Goal: Task Accomplishment & Management: Manage account settings

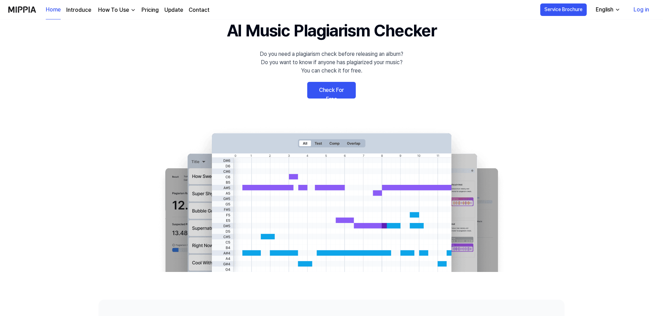
scroll to position [69, 0]
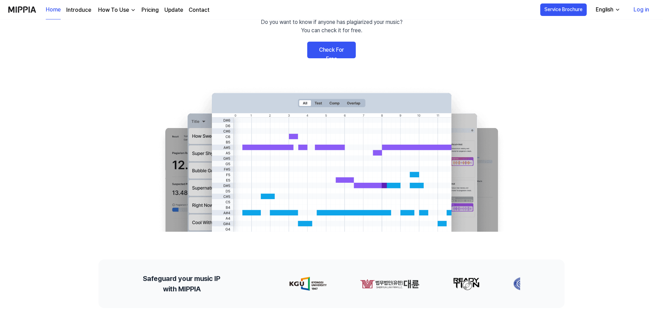
click at [328, 54] on link "Check For Free" at bounding box center [331, 50] width 49 height 17
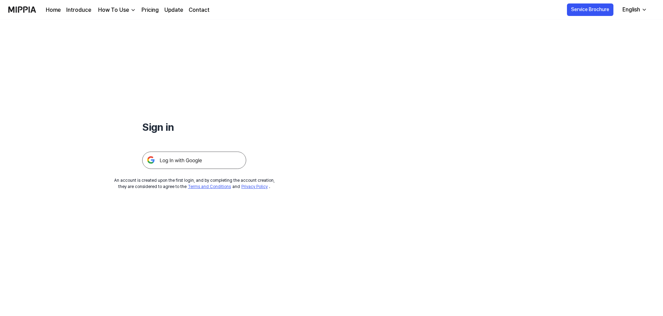
click at [184, 161] on img at bounding box center [194, 160] width 104 height 17
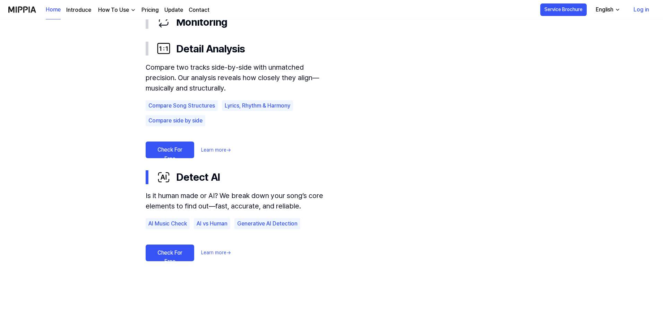
scroll to position [416, 0]
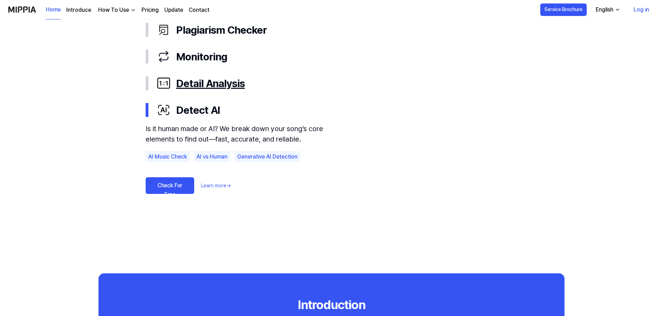
click at [246, 92] on button "Detail Analysis" at bounding box center [332, 83] width 372 height 27
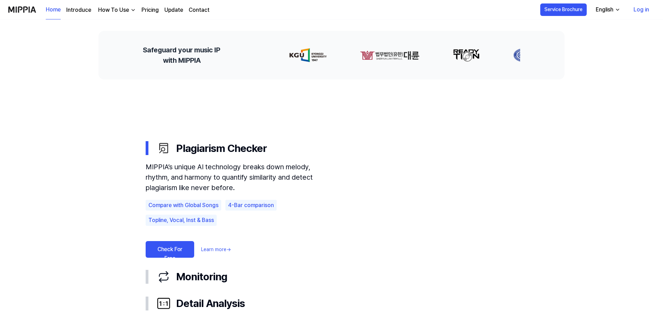
scroll to position [382, 0]
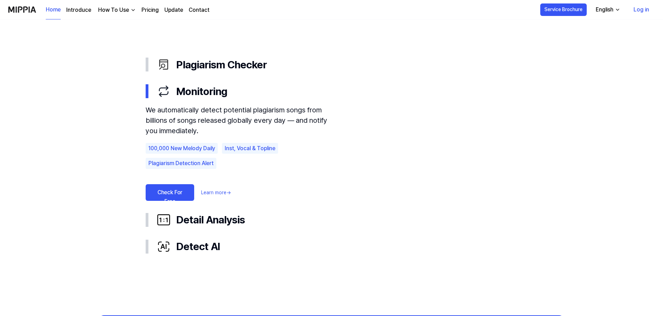
click at [184, 185] on link "Check For Free" at bounding box center [170, 192] width 49 height 17
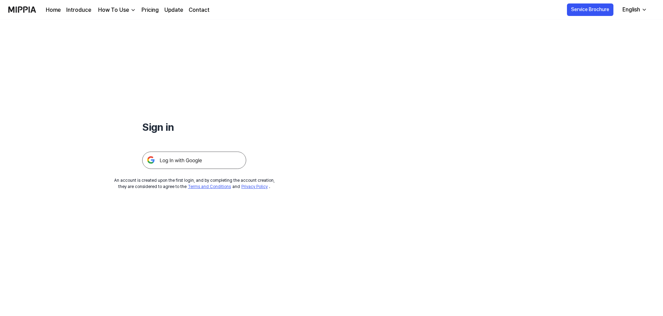
click at [190, 162] on img at bounding box center [194, 160] width 104 height 17
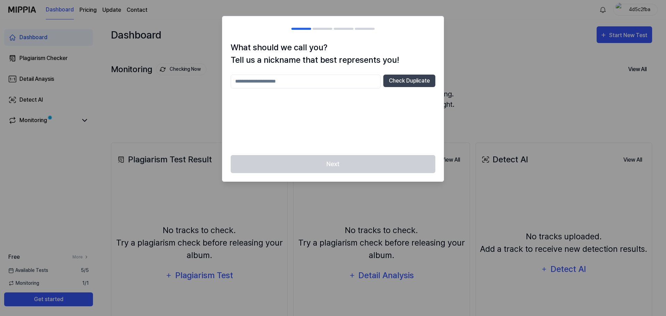
click at [316, 83] on input "text" at bounding box center [306, 82] width 150 height 14
type input "*"
type input "*****"
click at [394, 90] on div "***** Check Duplicate" at bounding box center [333, 111] width 205 height 72
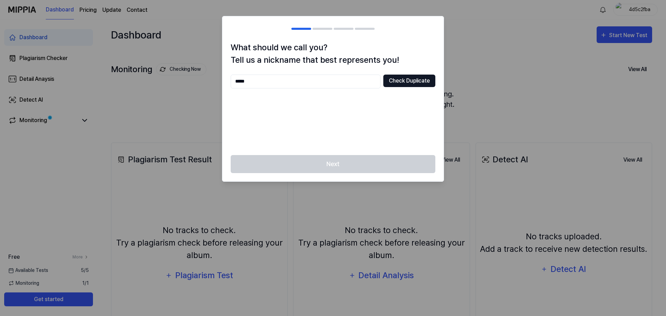
click at [400, 84] on button "Check Duplicate" at bounding box center [409, 81] width 52 height 12
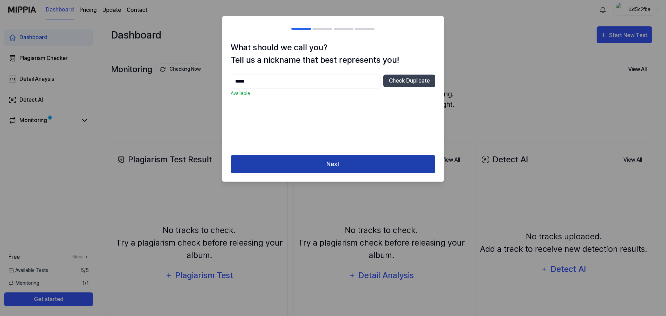
click at [335, 159] on button "Next" at bounding box center [333, 164] width 205 height 18
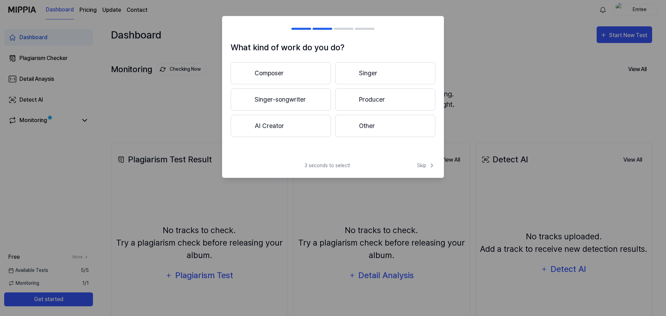
click at [286, 73] on button "Composer" at bounding box center [281, 73] width 100 height 22
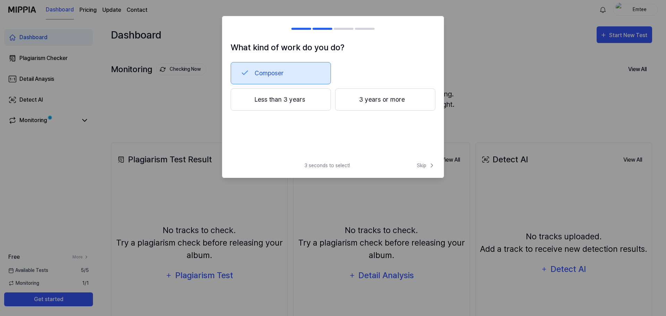
click at [356, 100] on button "3 years or more" at bounding box center [385, 99] width 100 height 22
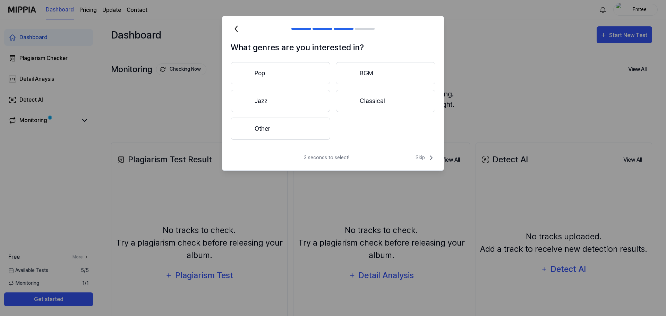
click at [289, 144] on div "What genres are you interested in? Pop BGM Jazz Classical Other" at bounding box center [332, 94] width 221 height 107
click at [289, 139] on button "Other" at bounding box center [281, 129] width 100 height 22
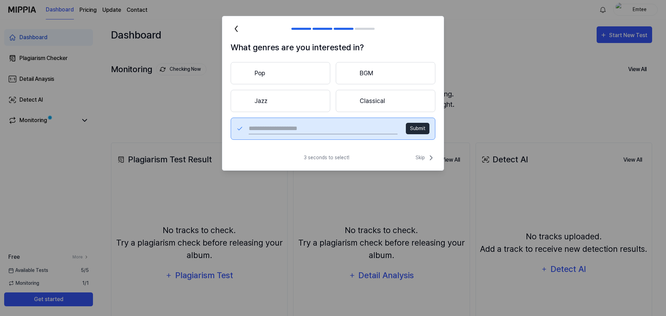
click at [374, 131] on input "text" at bounding box center [323, 128] width 149 height 11
type input "**********"
click at [422, 156] on span "Skip" at bounding box center [426, 158] width 20 height 8
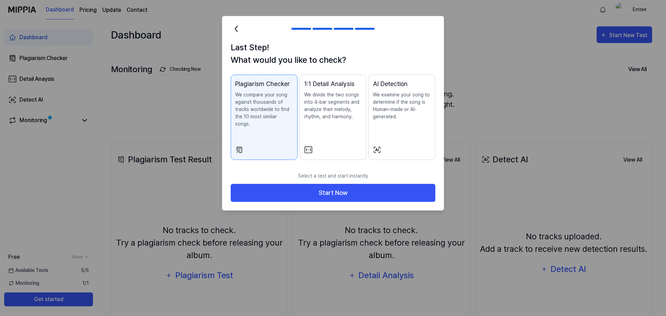
click at [263, 107] on p "We compare your song against thousands of tracks worldwide to find the 10 most …" at bounding box center [264, 109] width 58 height 36
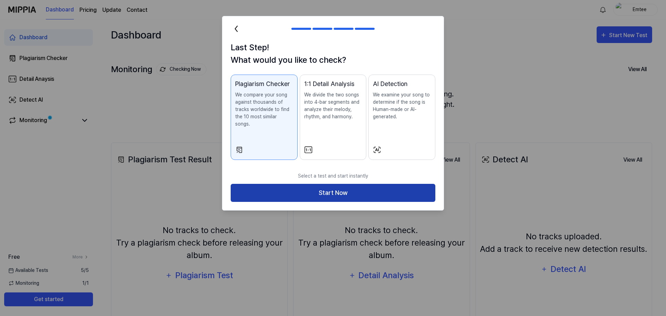
click at [321, 190] on button "Start Now" at bounding box center [333, 193] width 205 height 18
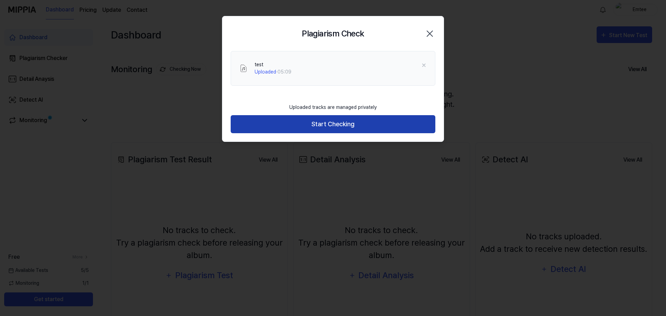
click at [341, 127] on button "Start Checking" at bounding box center [333, 124] width 205 height 18
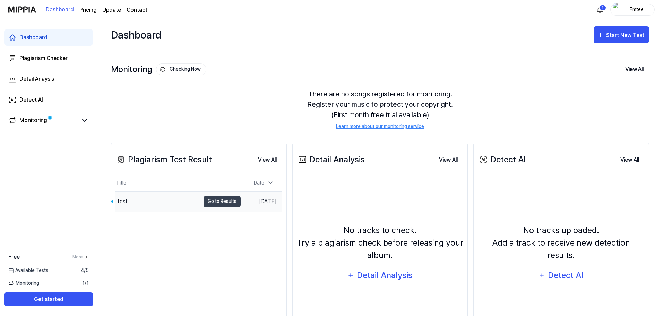
click at [147, 205] on div "test" at bounding box center [158, 201] width 85 height 19
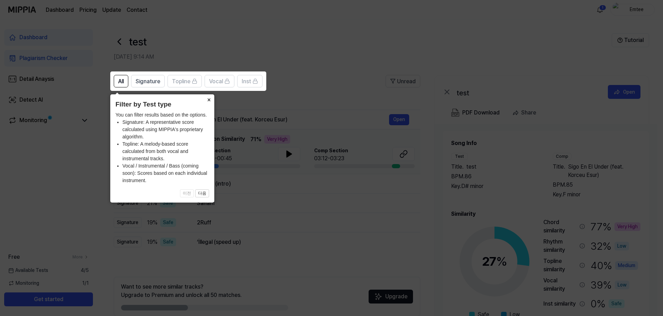
click at [329, 73] on icon at bounding box center [333, 158] width 666 height 316
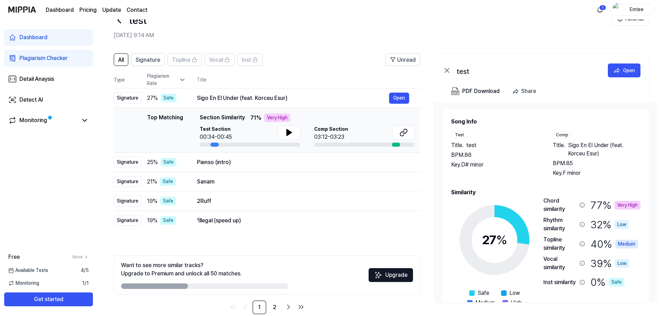
scroll to position [34, 0]
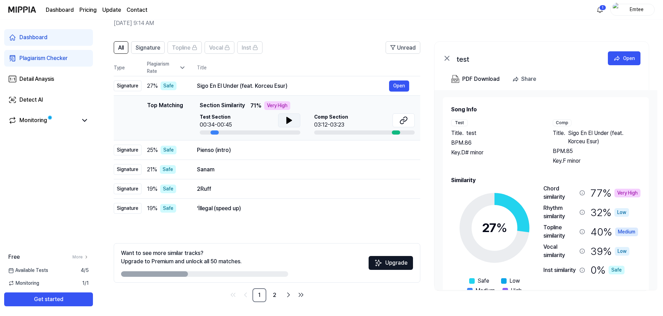
click at [284, 116] on button at bounding box center [289, 120] width 22 height 14
click at [405, 117] on icon at bounding box center [404, 120] width 8 height 8
click at [400, 120] on button at bounding box center [404, 120] width 22 height 14
click at [240, 151] on div "Pienso (intro)" at bounding box center [293, 150] width 192 height 8
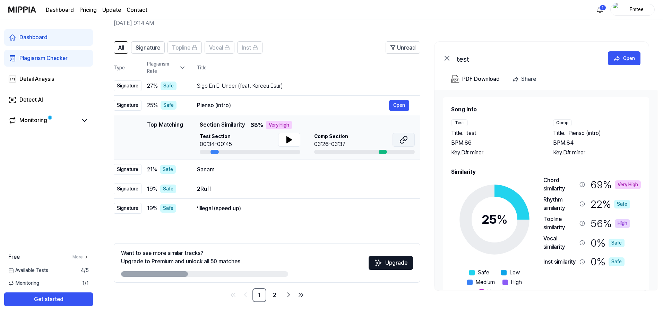
click at [398, 140] on button at bounding box center [404, 140] width 22 height 14
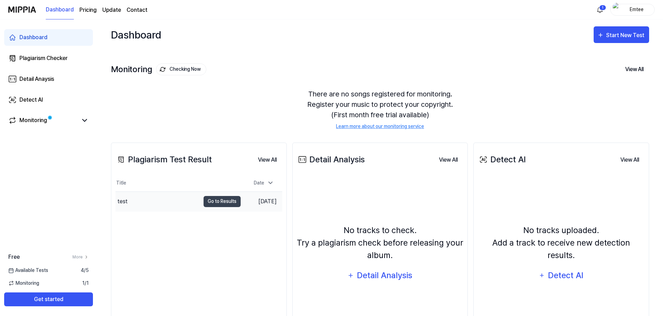
click at [252, 198] on td "Aug 22, 2025" at bounding box center [262, 202] width 42 height 20
drag, startPoint x: 159, startPoint y: 201, endPoint x: 139, endPoint y: 205, distance: 19.5
click at [139, 205] on div "test" at bounding box center [158, 201] width 85 height 19
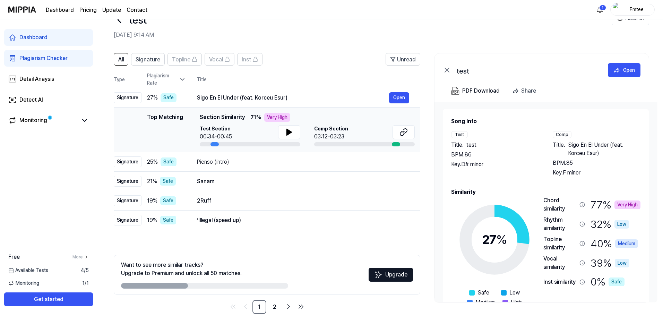
scroll to position [34, 0]
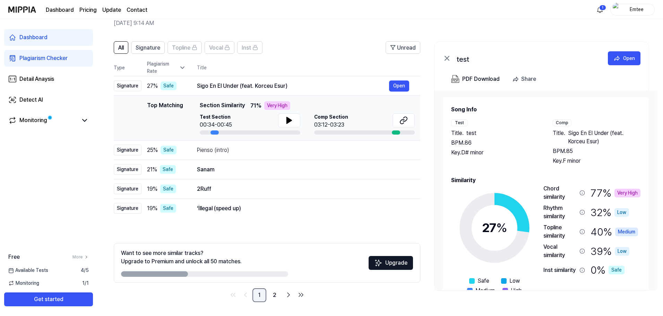
click at [266, 298] on link "1" at bounding box center [260, 295] width 14 height 14
click at [271, 298] on link "2" at bounding box center [275, 295] width 14 height 14
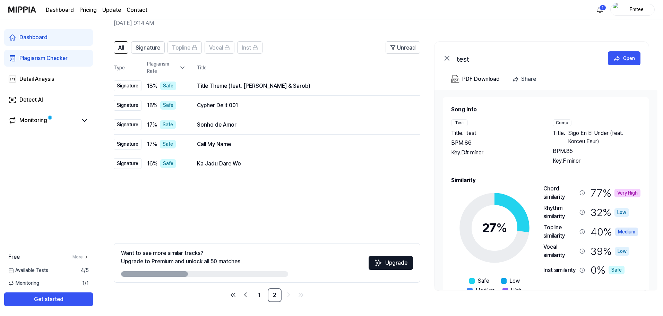
click at [35, 32] on link "Dashboard" at bounding box center [48, 37] width 89 height 17
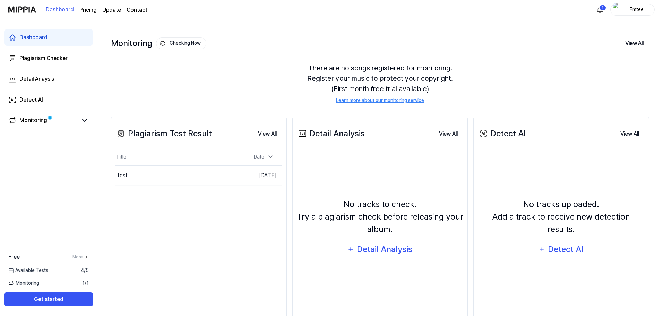
scroll to position [0, 0]
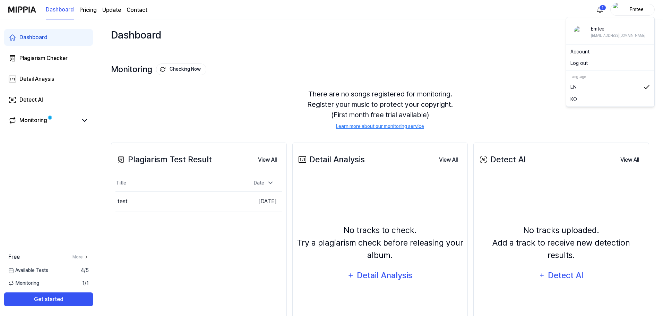
click at [636, 9] on div "Emtee" at bounding box center [637, 10] width 27 height 8
drag, startPoint x: 580, startPoint y: 67, endPoint x: 581, endPoint y: 49, distance: 18.7
click at [581, 49] on div "Emtee bongskull666@gmail.com Account Log out Language EN KO" at bounding box center [610, 62] width 89 height 90
click at [581, 49] on div "Account" at bounding box center [610, 51] width 85 height 11
click at [628, 8] on div "Emtee" at bounding box center [637, 10] width 27 height 8
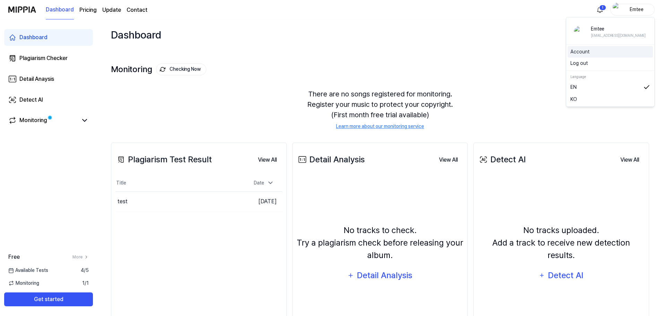
click at [593, 47] on div "Account" at bounding box center [610, 51] width 85 height 11
click at [632, 11] on div "Emtee" at bounding box center [637, 10] width 27 height 8
click at [584, 52] on link "Account" at bounding box center [611, 51] width 80 height 7
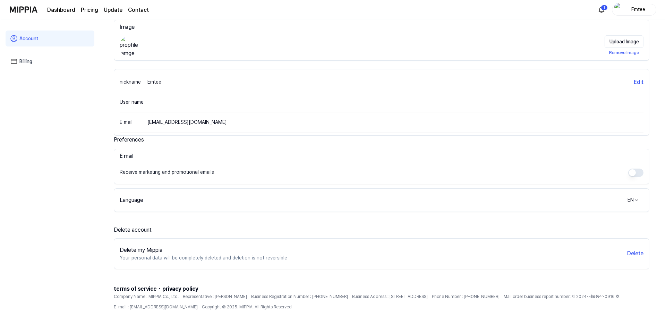
scroll to position [65, 0]
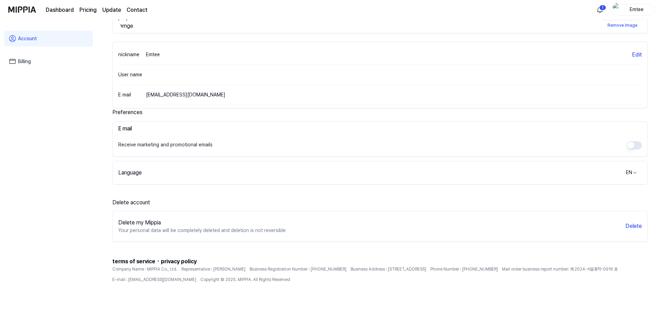
click at [648, 225] on div "Delete my Mippia Your personal data will be completely deleted and deletion is …" at bounding box center [380, 226] width 536 height 31
click at [627, 223] on button "Delete" at bounding box center [634, 226] width 16 height 8
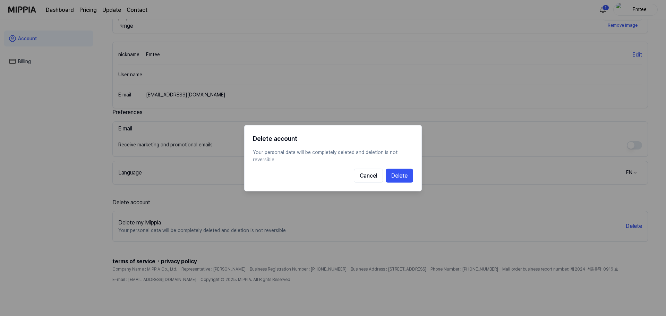
click at [413, 184] on div "Delete account Your personal data will be completely deleted and deletion is no…" at bounding box center [333, 158] width 178 height 66
click at [399, 179] on button "Delete" at bounding box center [399, 176] width 27 height 14
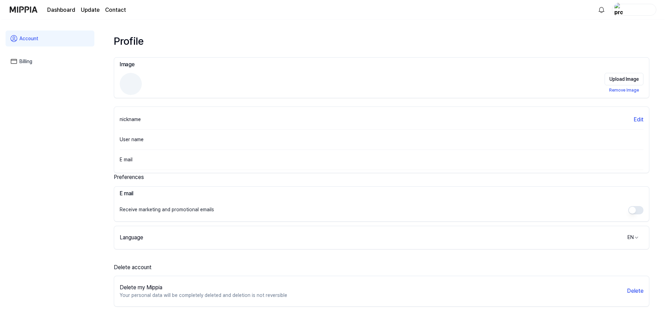
scroll to position [65, 0]
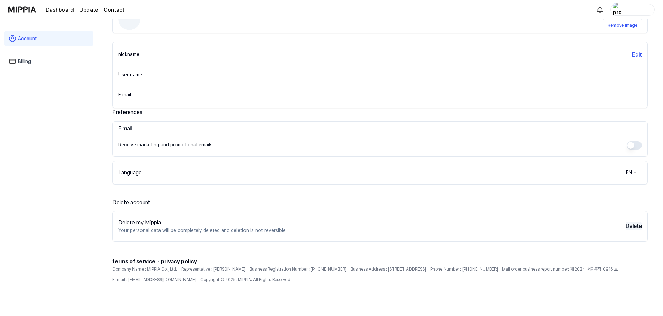
click at [634, 228] on button "Delete" at bounding box center [634, 226] width 16 height 8
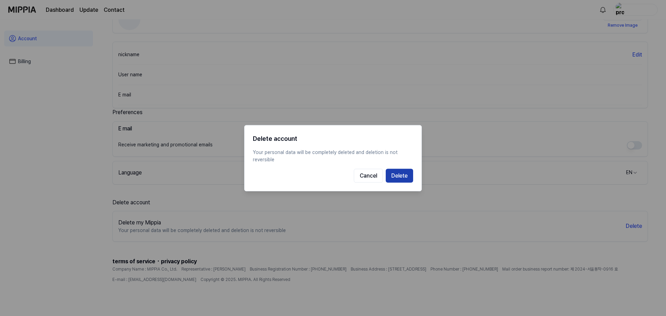
click at [402, 169] on button "Delete" at bounding box center [399, 176] width 27 height 14
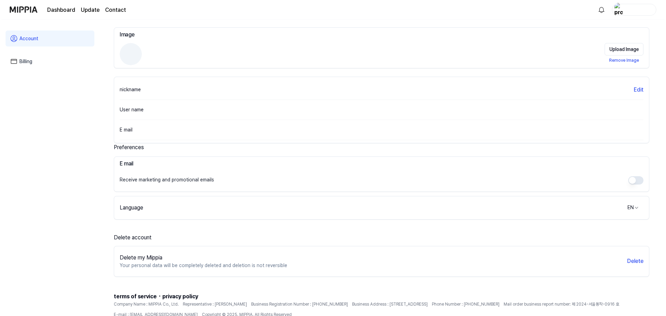
scroll to position [0, 0]
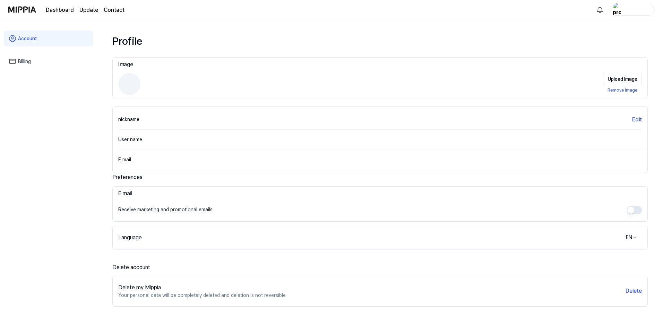
click at [615, 10] on img "button" at bounding box center [617, 10] width 8 height 14
click at [603, 52] on link "Account" at bounding box center [611, 49] width 80 height 7
click at [22, 11] on img at bounding box center [22, 9] width 28 height 19
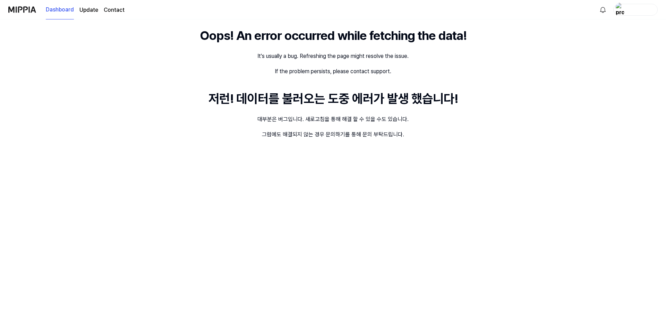
click at [626, 19] on div "Oops! An error occurred while fetching the data! It's usually a bug. Refreshing…" at bounding box center [333, 167] width 666 height 297
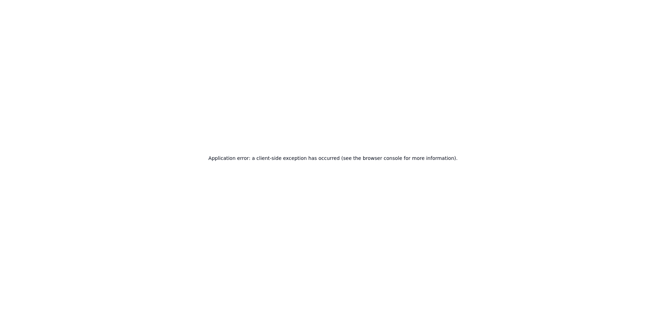
click at [479, 197] on div "Application error: a client-side exception has occurred (see the browser consol…" at bounding box center [333, 158] width 666 height 316
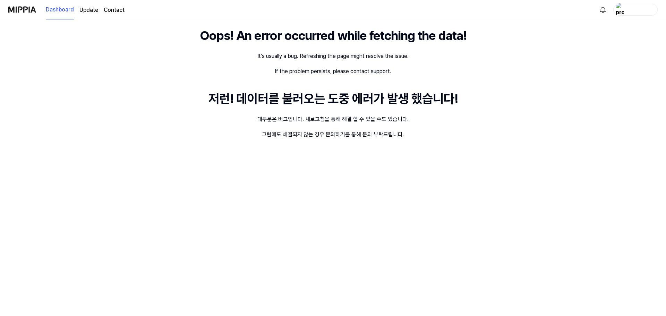
click at [44, 6] on div "Dashboard Update Contact" at bounding box center [66, 9] width 116 height 19
click at [24, 5] on img at bounding box center [22, 9] width 28 height 19
